Goal: Information Seeking & Learning: Learn about a topic

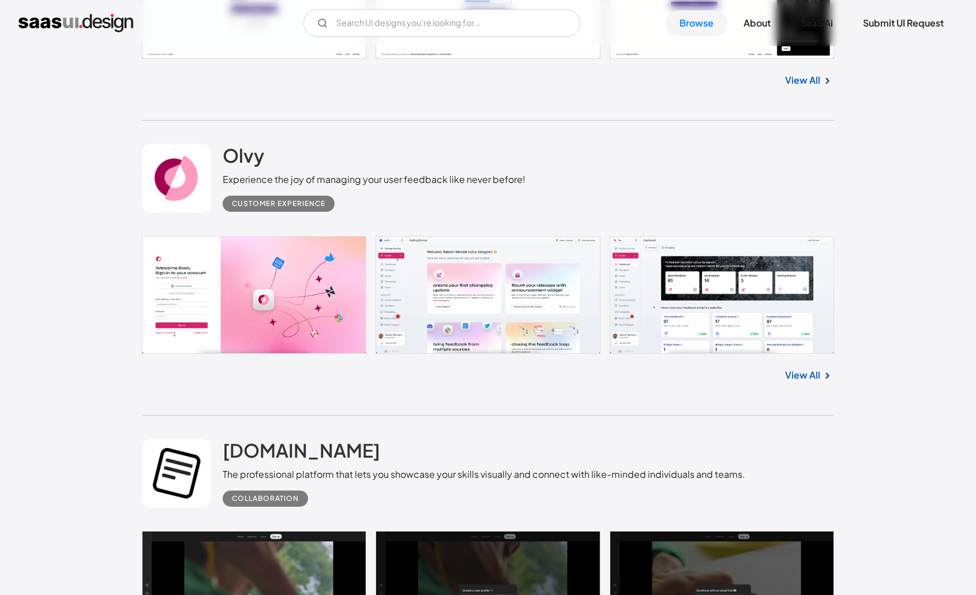
scroll to position [2427, 0]
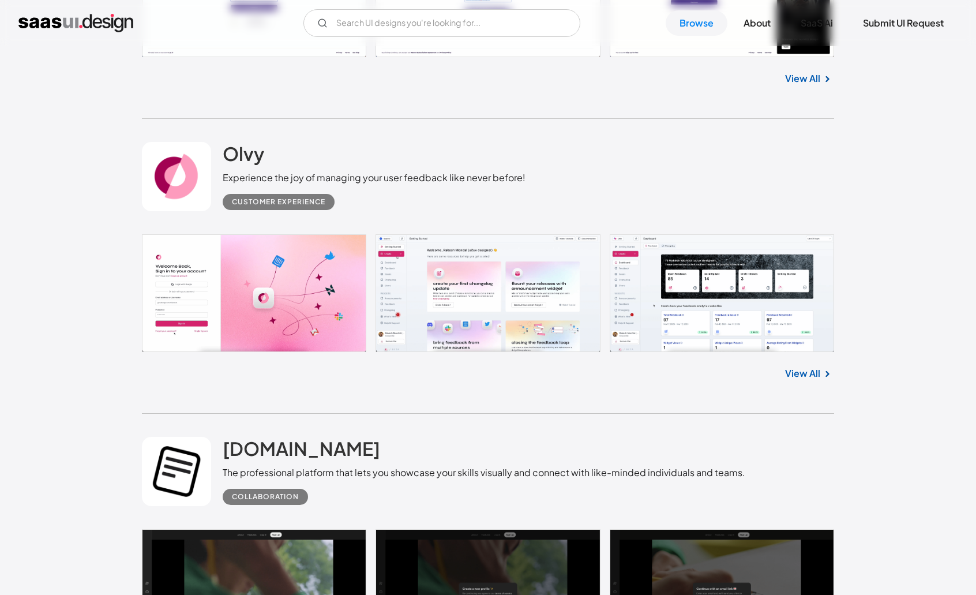
click at [743, 279] on link at bounding box center [488, 293] width 692 height 118
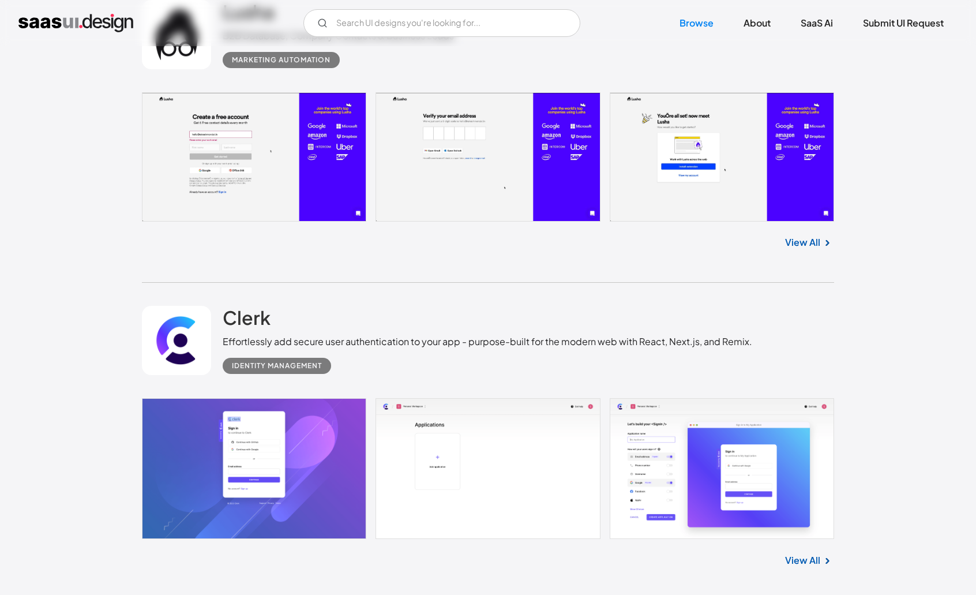
scroll to position [3183, 0]
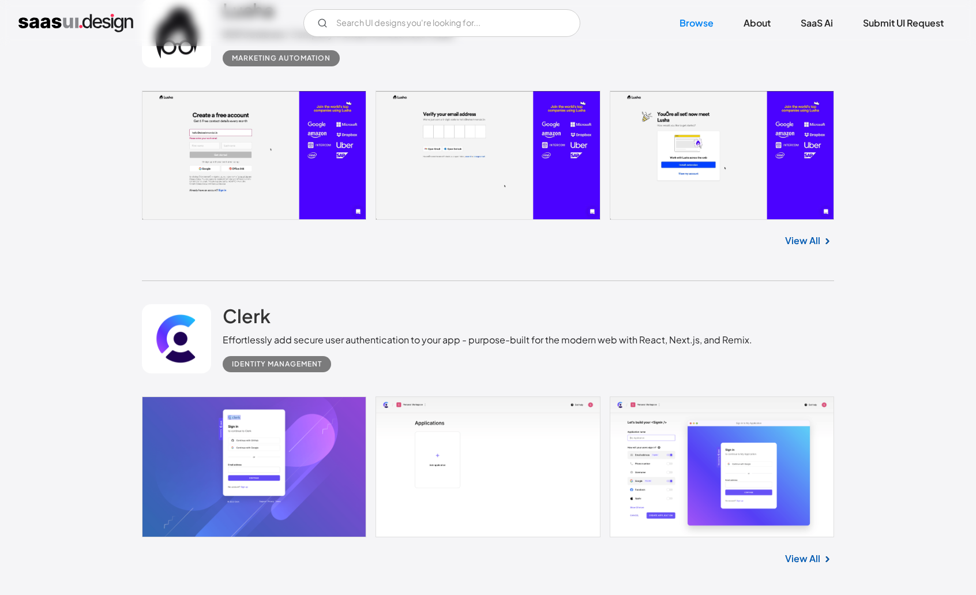
click at [619, 468] on link at bounding box center [488, 466] width 692 height 141
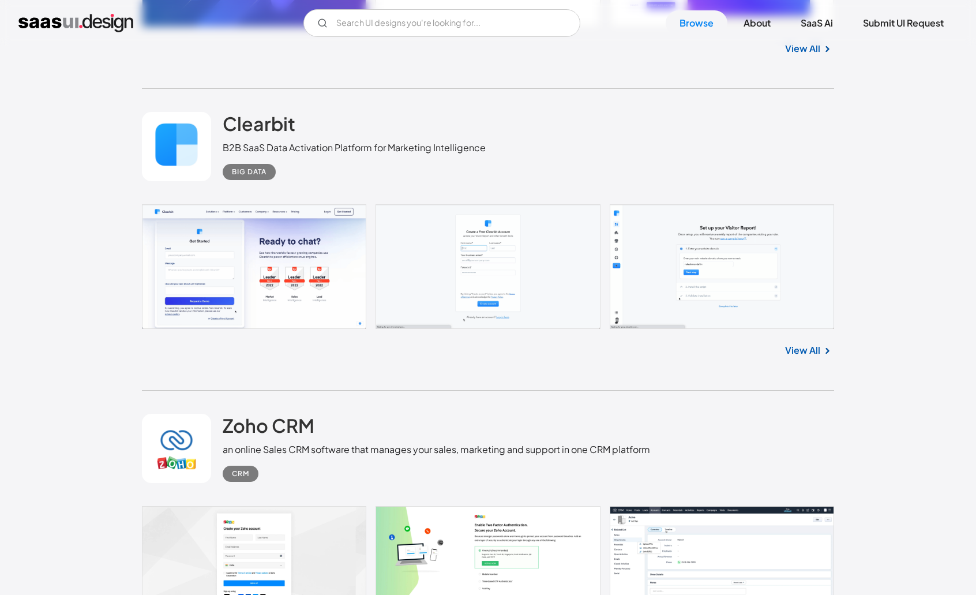
scroll to position [3701, 0]
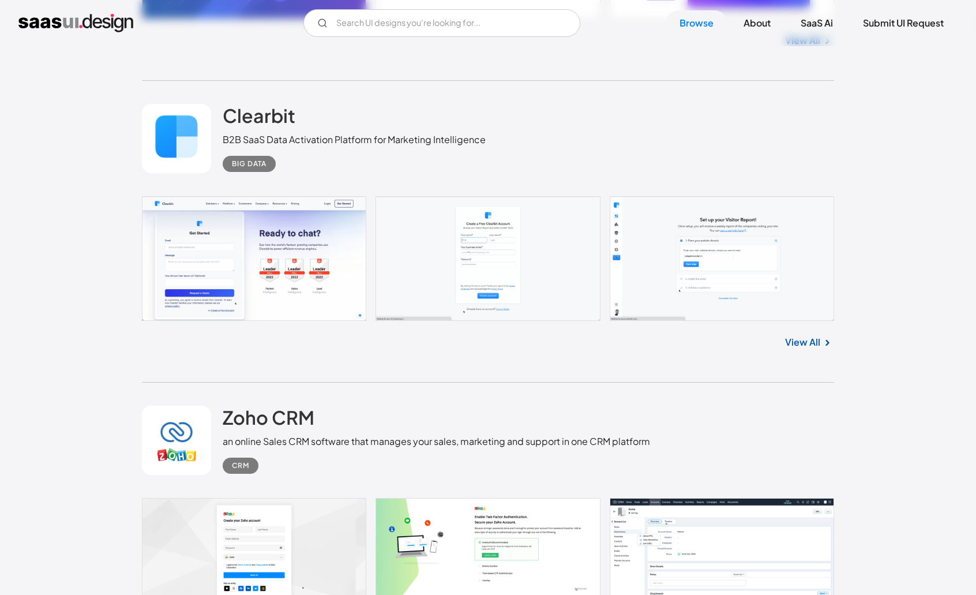
click at [724, 290] on link at bounding box center [488, 258] width 692 height 125
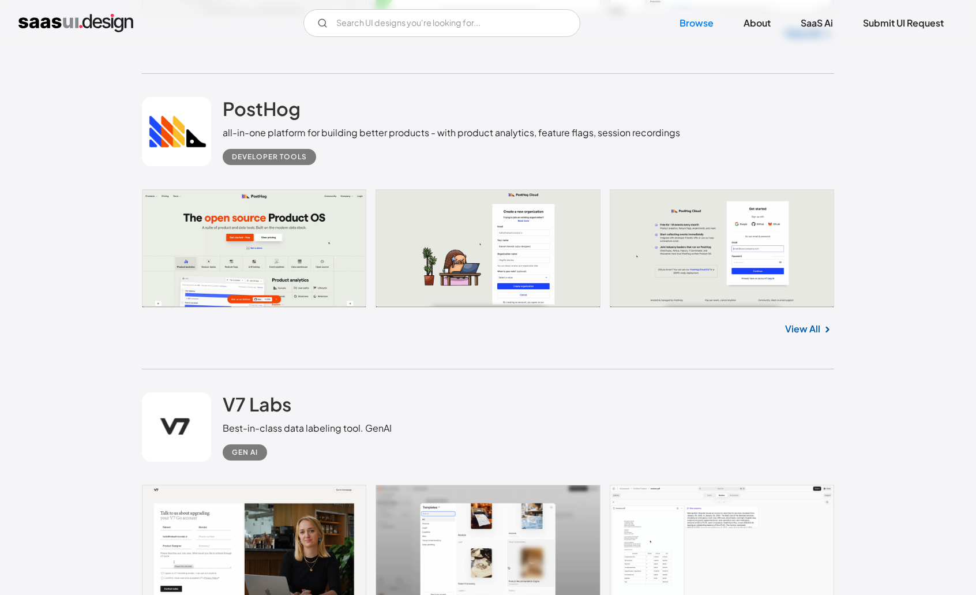
scroll to position [4310, 0]
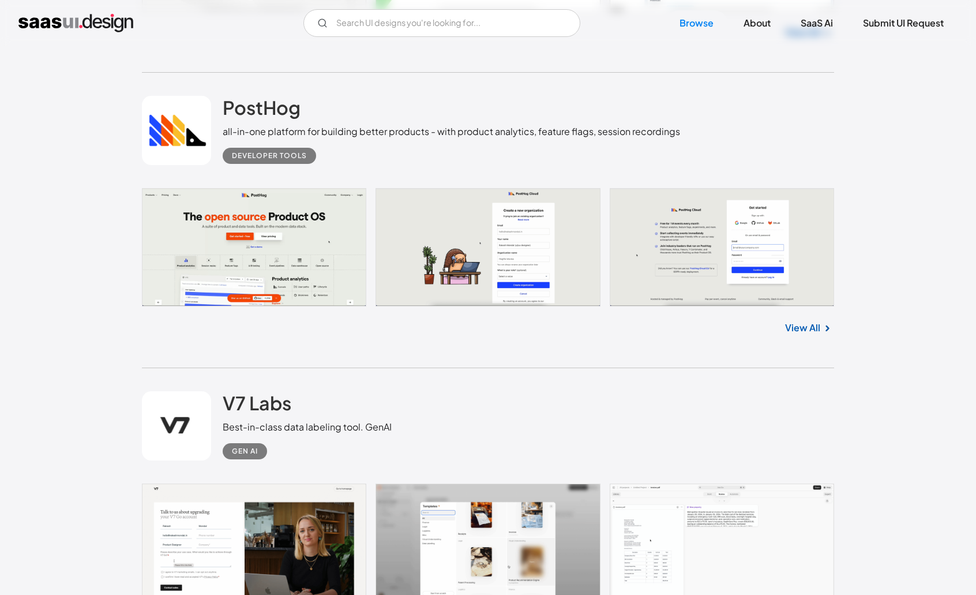
click at [296, 262] on link at bounding box center [488, 247] width 692 height 118
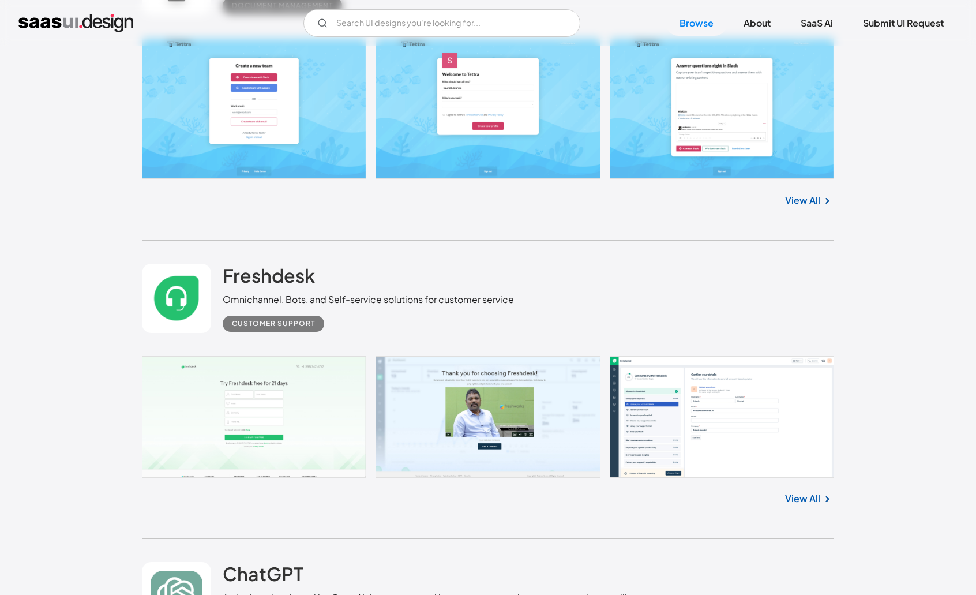
scroll to position [7564, 0]
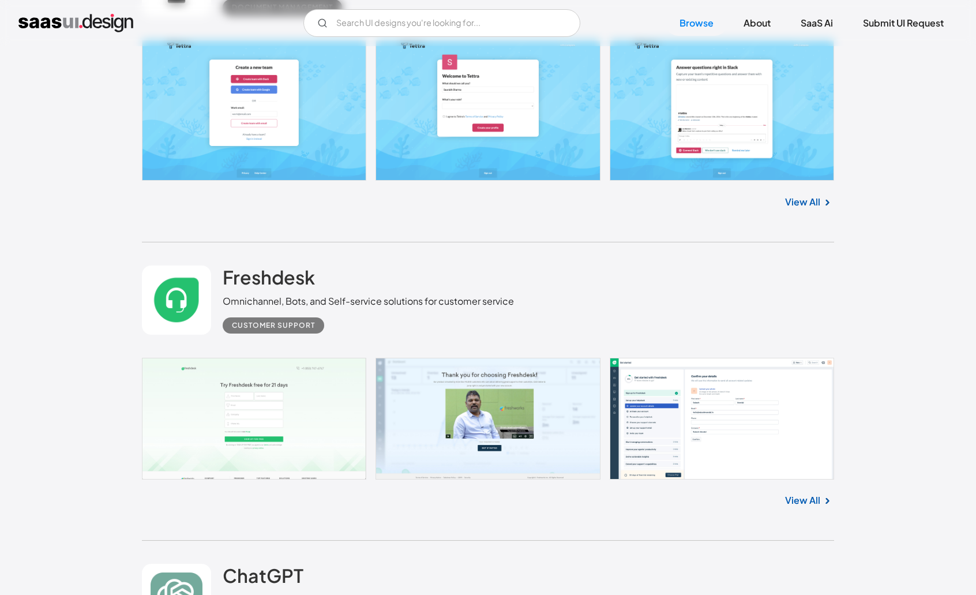
click at [273, 416] on link at bounding box center [488, 419] width 692 height 122
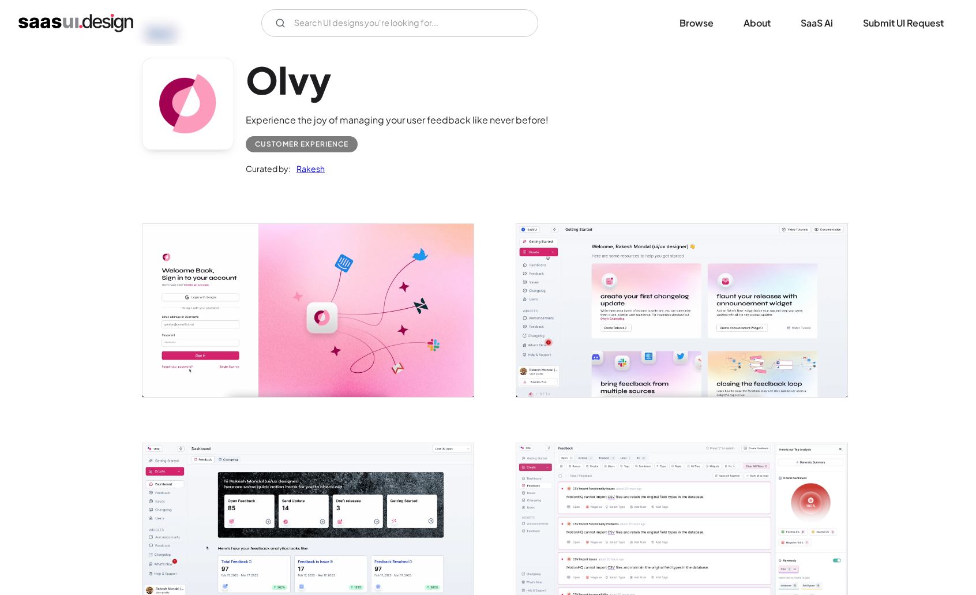
scroll to position [61, 0]
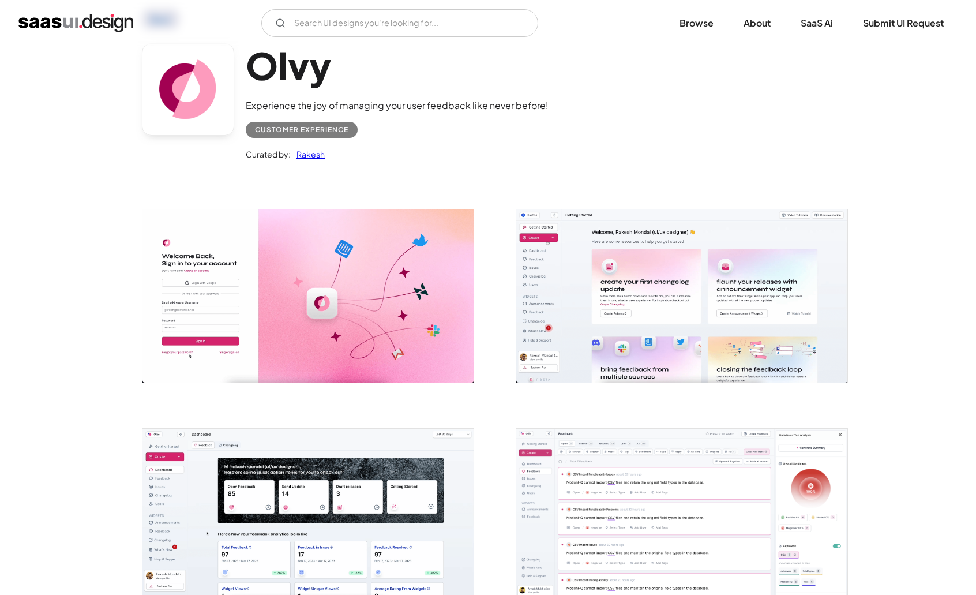
click at [675, 320] on img "open lightbox" at bounding box center [681, 295] width 331 height 172
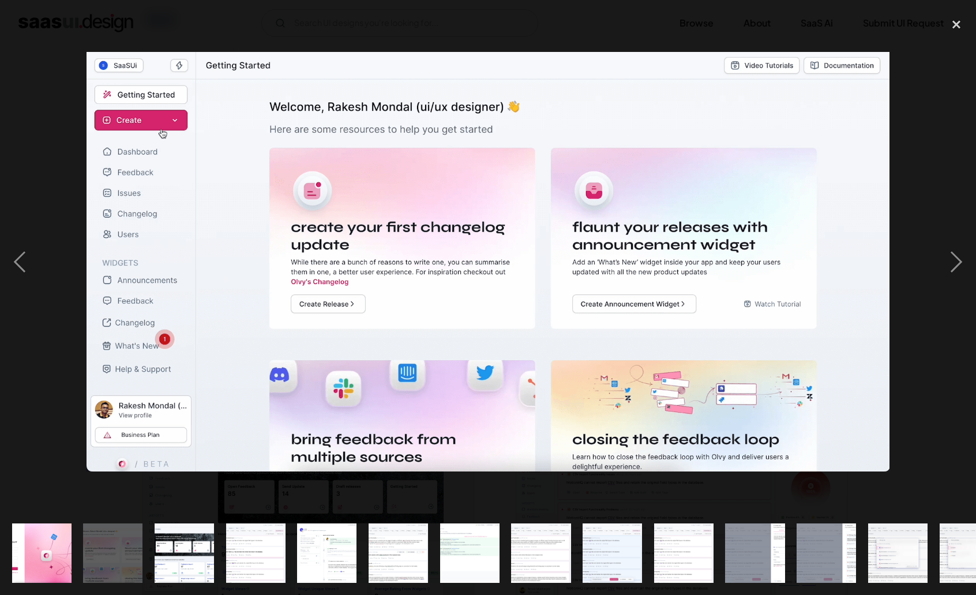
click at [185, 542] on img "show item 3 of 25" at bounding box center [184, 552] width 114 height 59
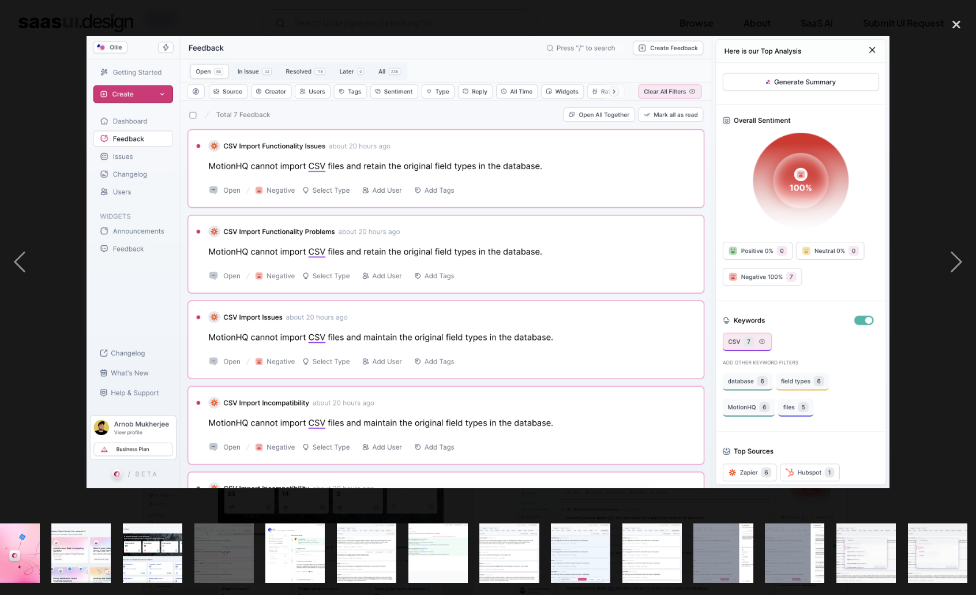
scroll to position [0, 23]
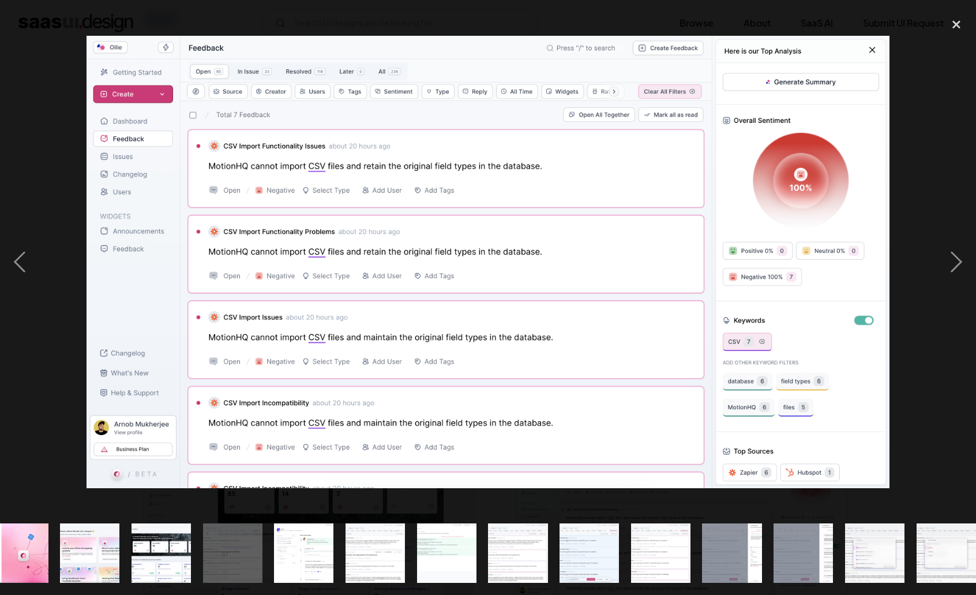
click at [215, 551] on img "show item 4 of 25" at bounding box center [233, 552] width 106 height 59
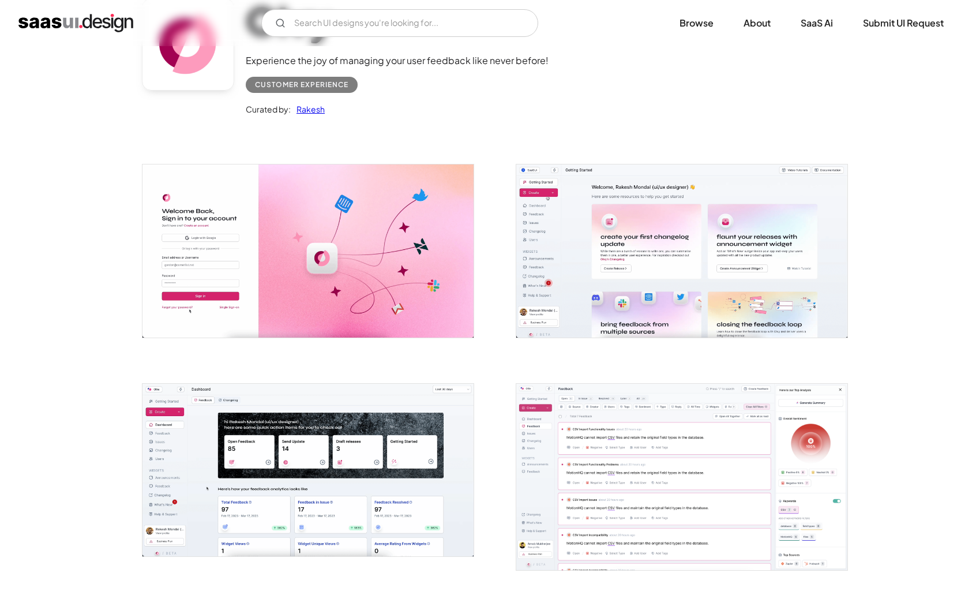
scroll to position [0, 0]
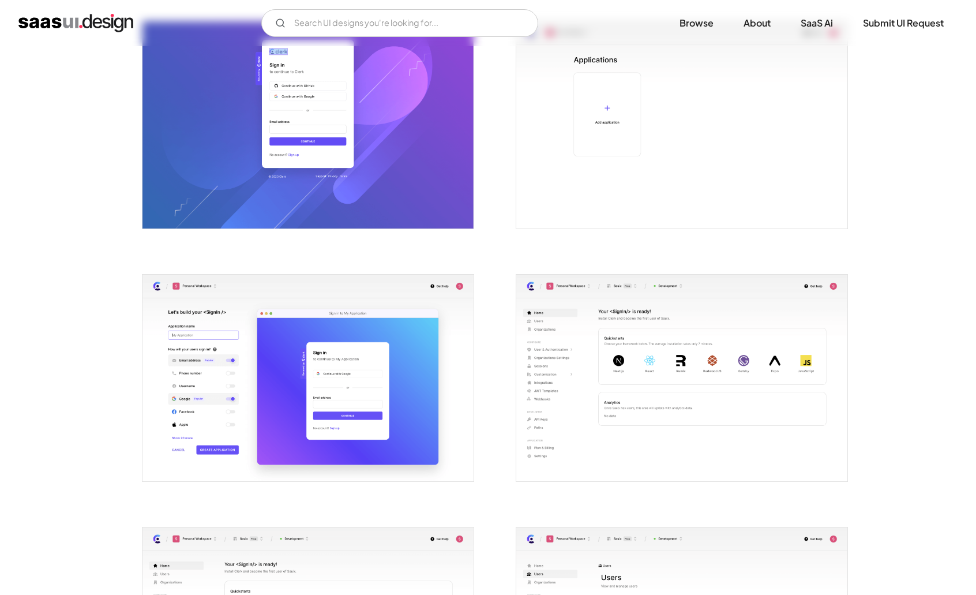
scroll to position [249, 0]
click at [609, 419] on img "open lightbox" at bounding box center [681, 377] width 331 height 207
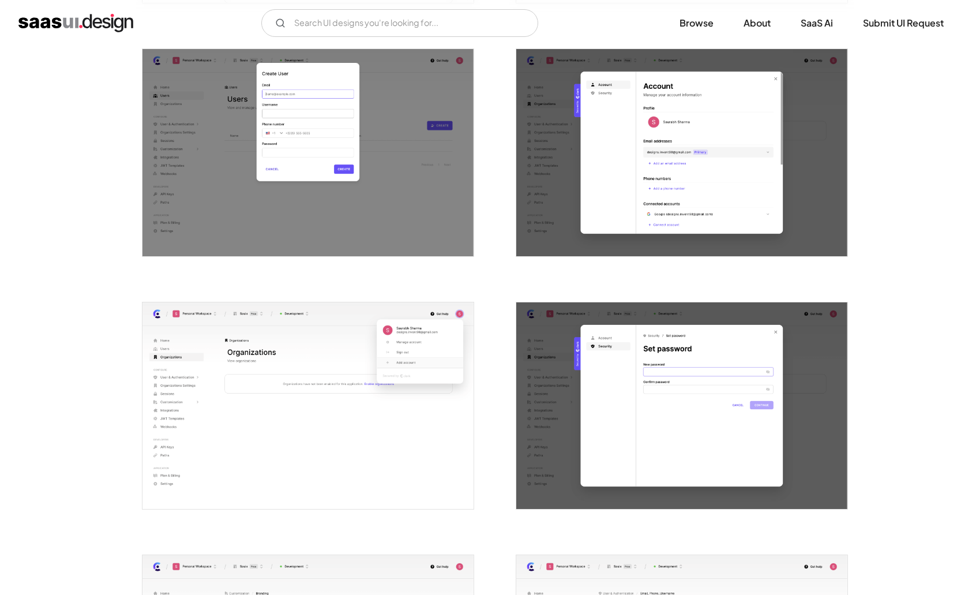
scroll to position [1026, 0]
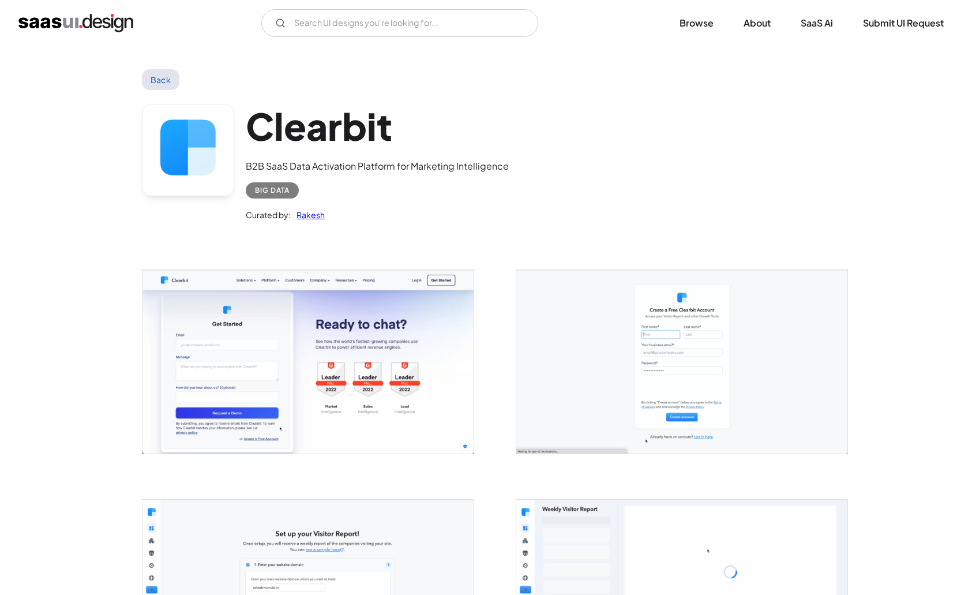
click at [650, 346] on img "open lightbox" at bounding box center [681, 361] width 331 height 183
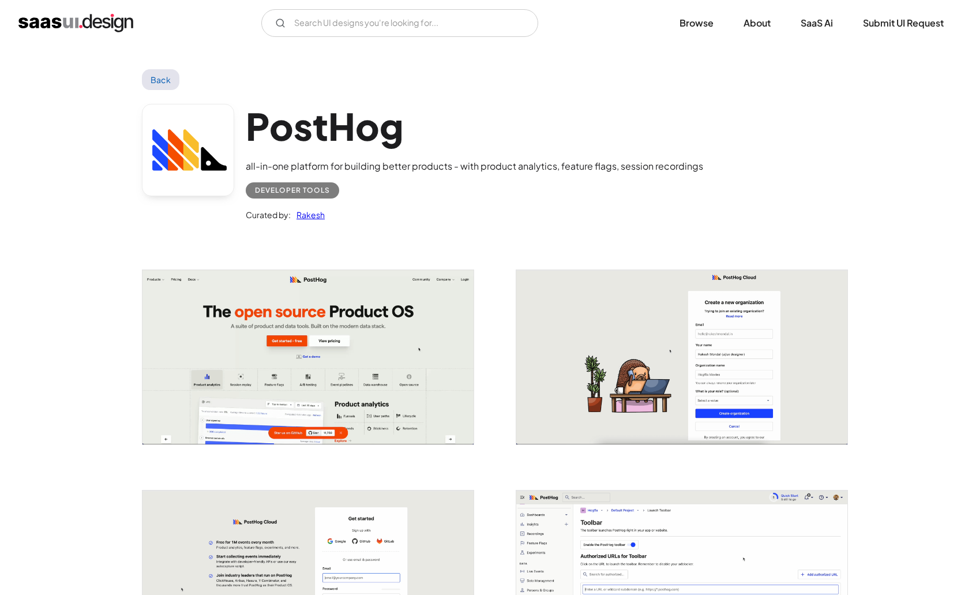
click at [307, 313] on img "open lightbox" at bounding box center [307, 357] width 331 height 174
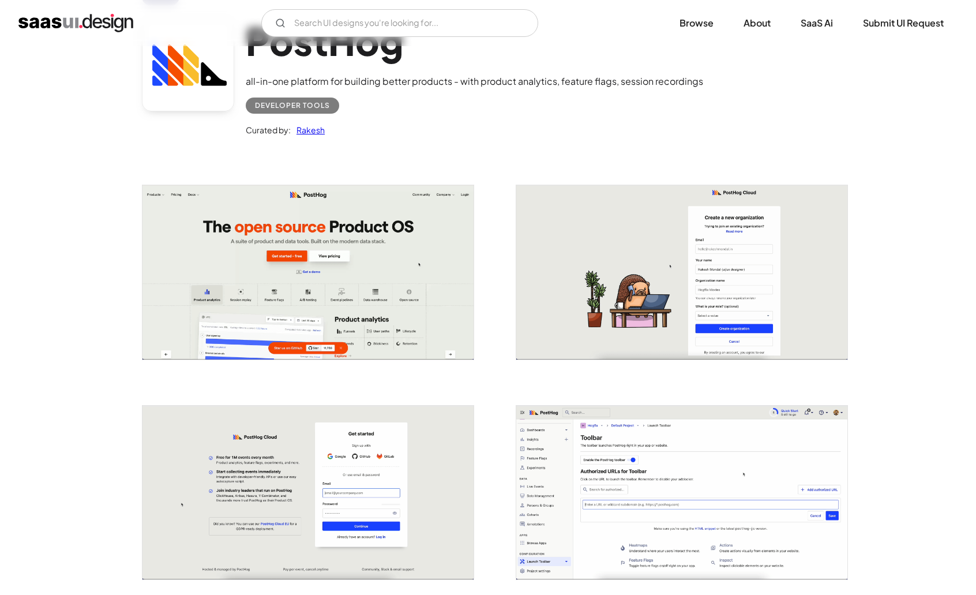
scroll to position [91, 0]
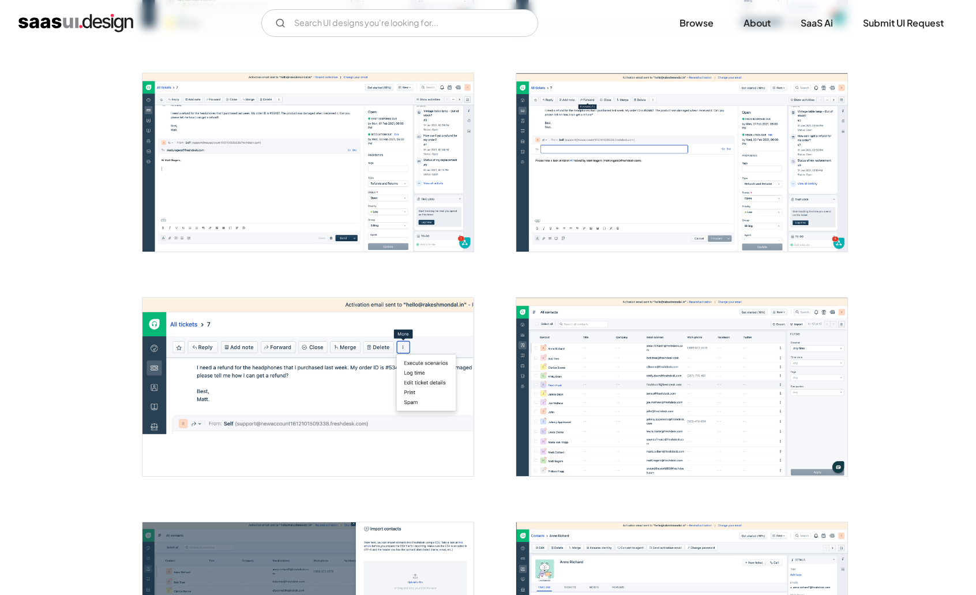
scroll to position [868, 0]
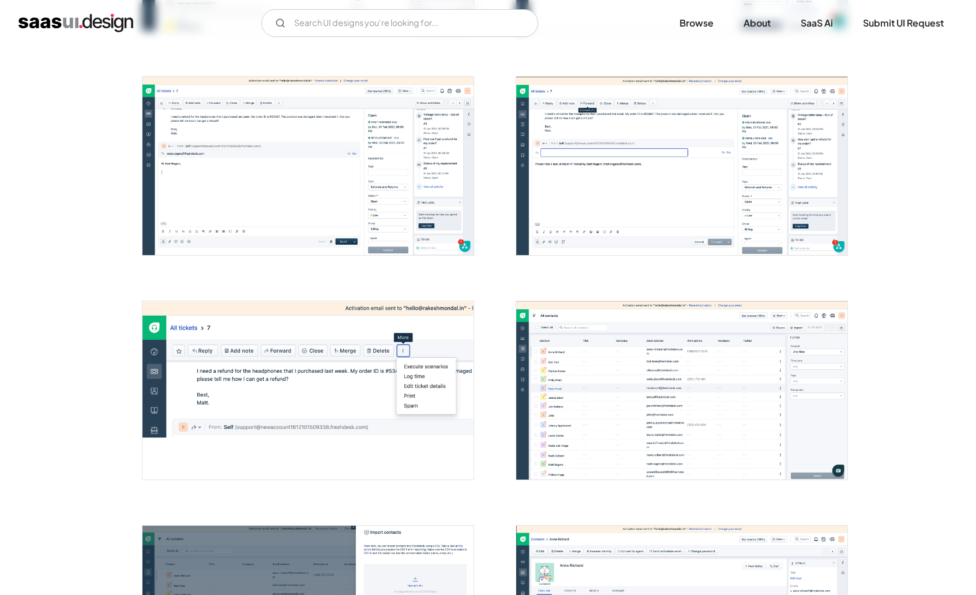
click at [324, 149] on img "open lightbox" at bounding box center [307, 166] width 331 height 178
